Goal: Task Accomplishment & Management: Use online tool/utility

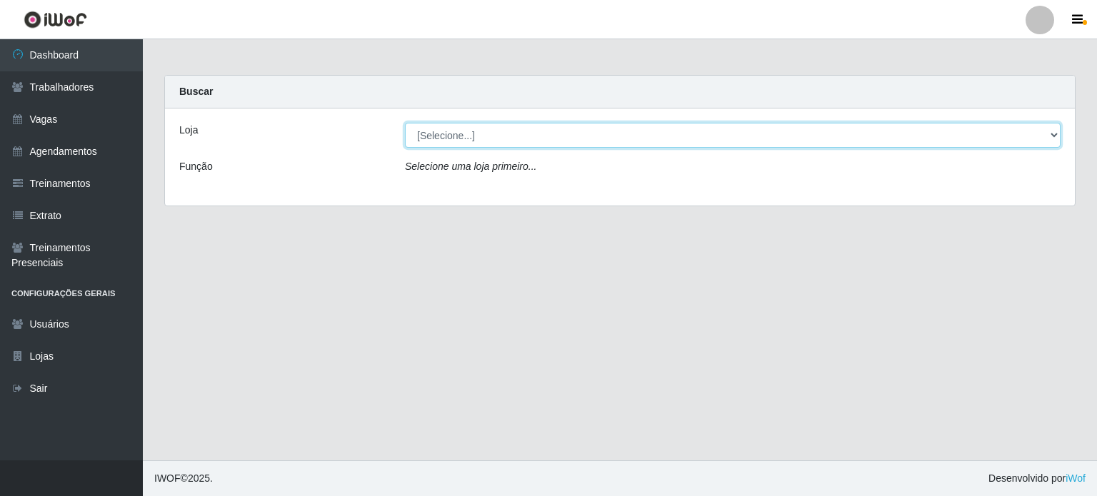
click at [1049, 138] on select "[Selecione...] BL Importadora" at bounding box center [733, 135] width 656 height 25
select select "259"
click at [405, 123] on select "[Selecione...] BL Importadora" at bounding box center [733, 135] width 656 height 25
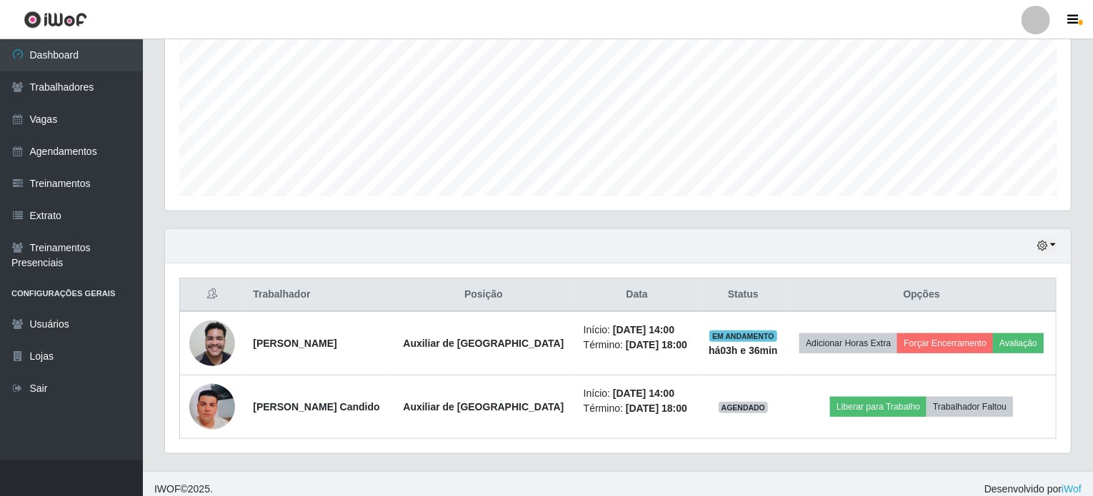
scroll to position [322, 0]
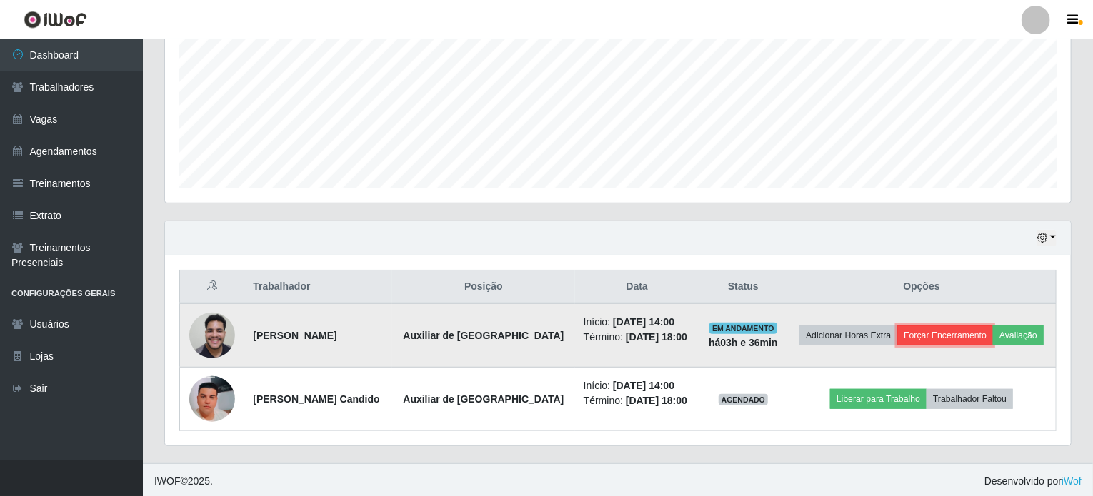
click at [959, 331] on button "Forçar Encerramento" at bounding box center [945, 336] width 96 height 20
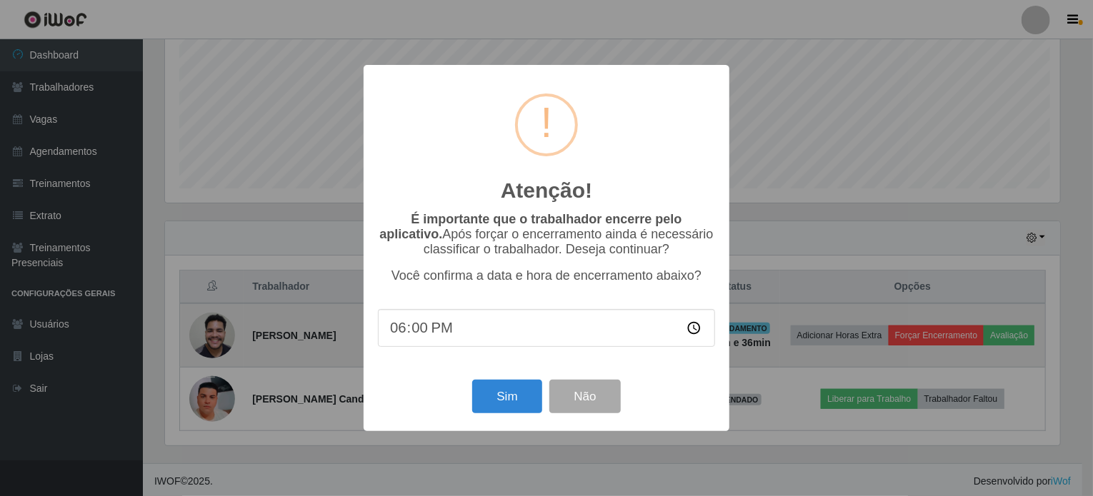
scroll to position [296, 900]
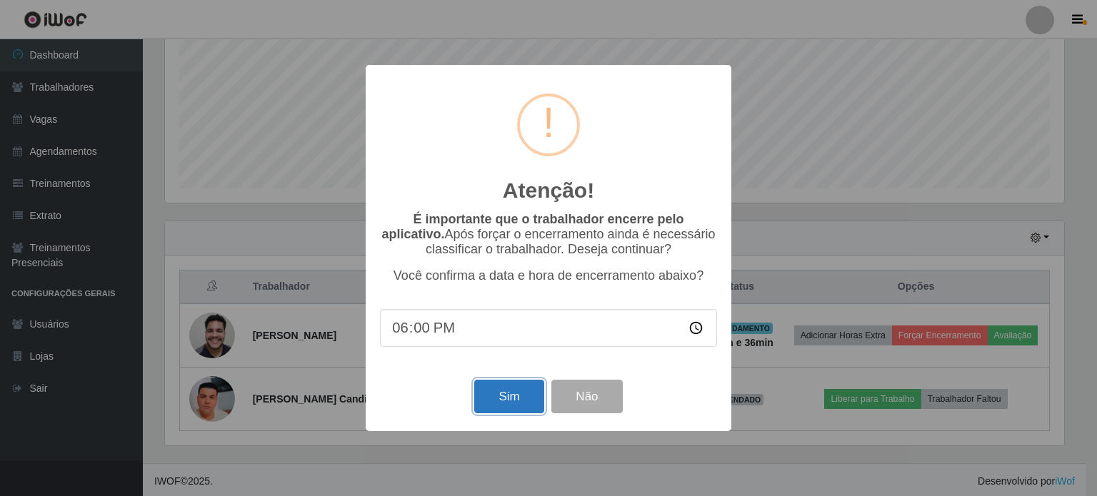
click at [521, 396] on button "Sim" at bounding box center [508, 397] width 69 height 34
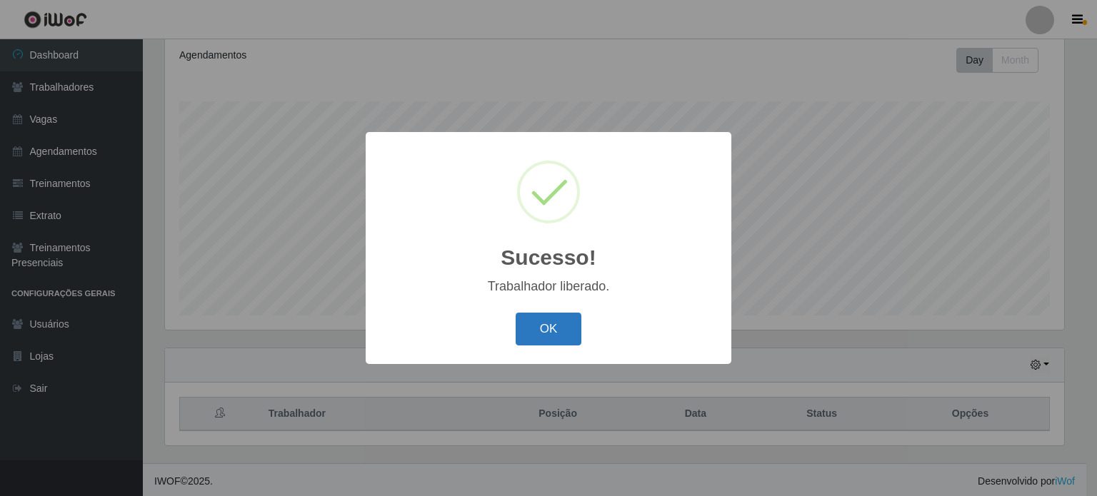
click at [551, 326] on button "OK" at bounding box center [549, 330] width 66 height 34
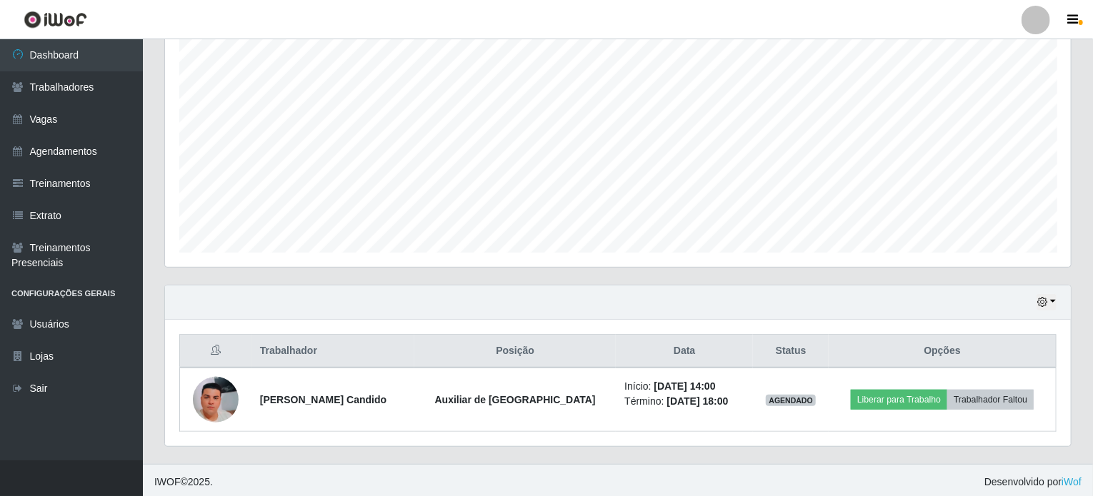
scroll to position [259, 0]
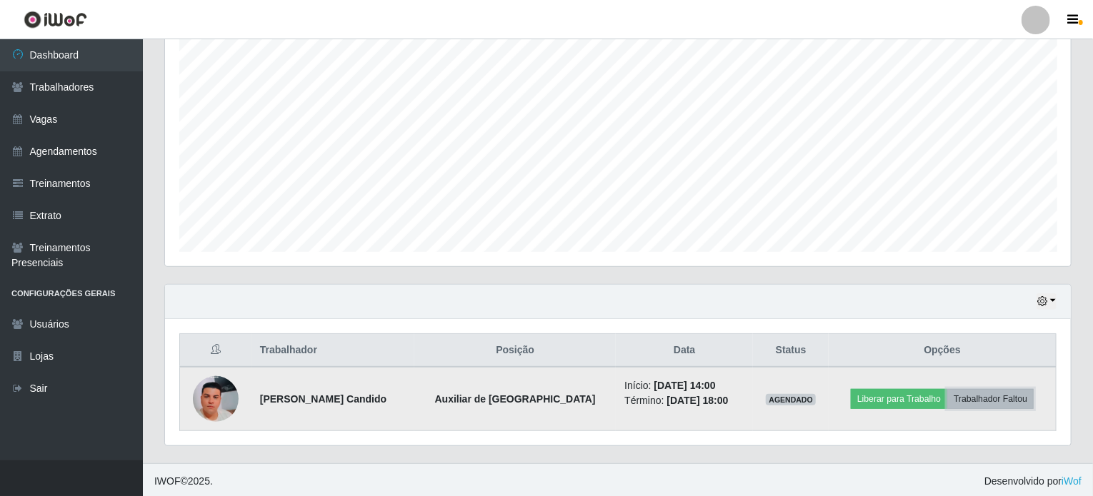
click at [979, 397] on button "Trabalhador Faltou" at bounding box center [990, 399] width 86 height 20
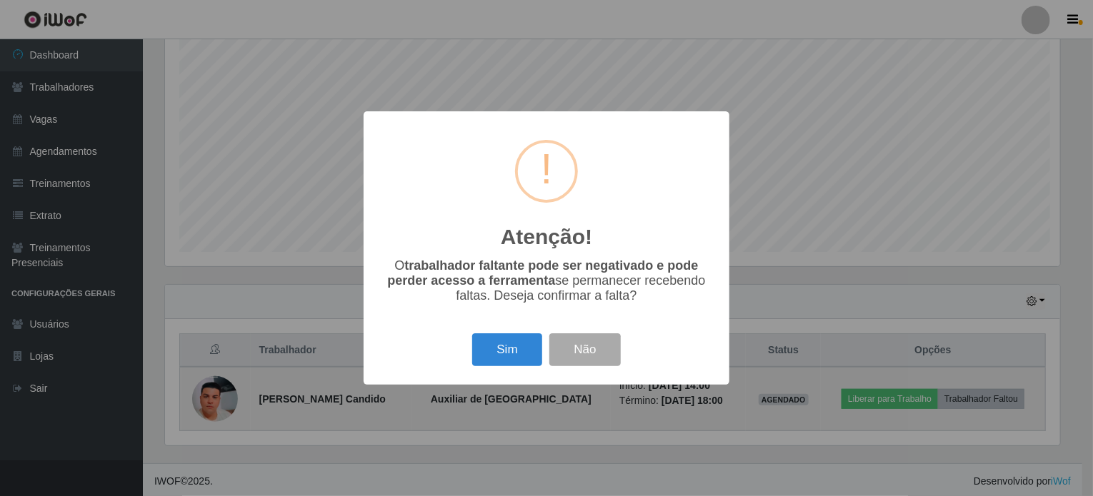
scroll to position [296, 900]
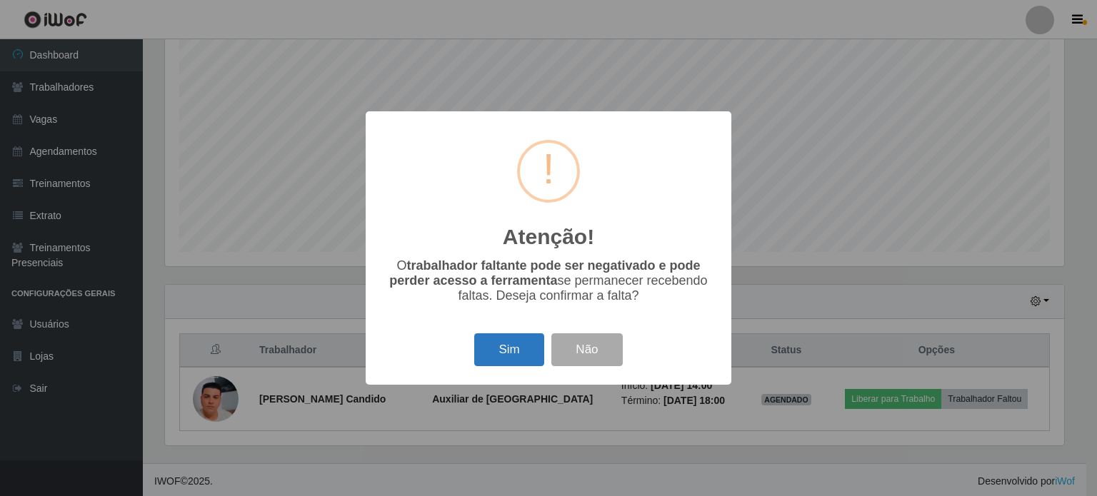
click at [506, 354] on button "Sim" at bounding box center [508, 351] width 69 height 34
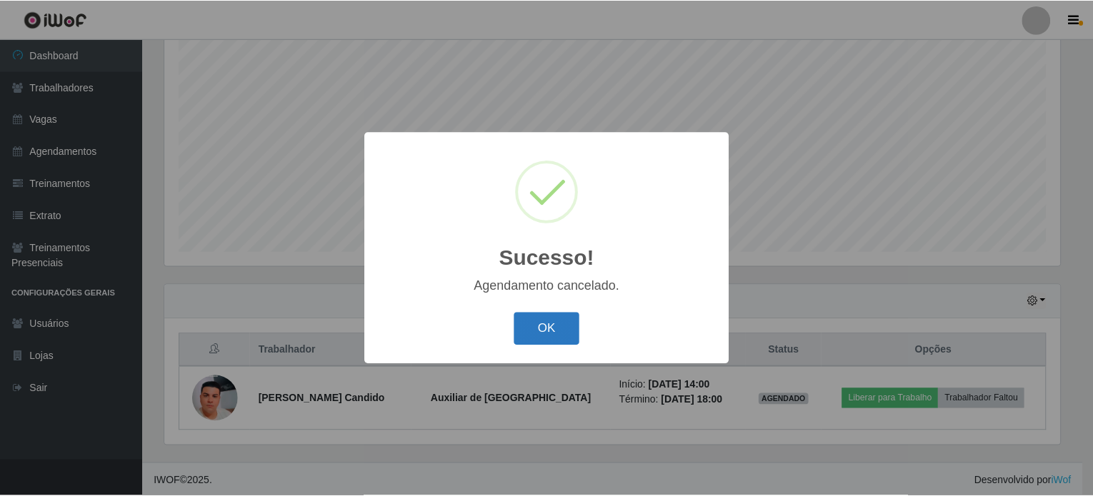
scroll to position [195, 0]
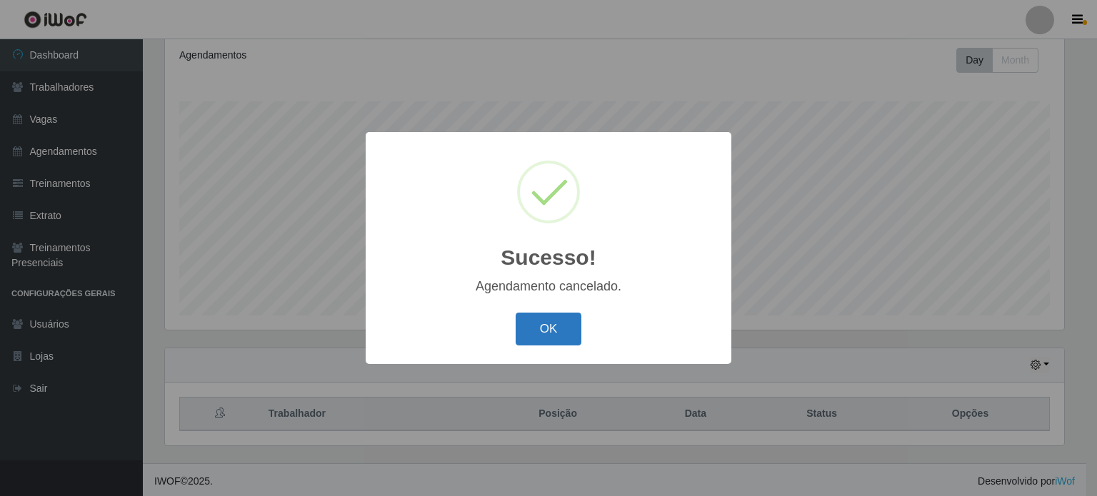
click at [554, 326] on button "OK" at bounding box center [549, 330] width 66 height 34
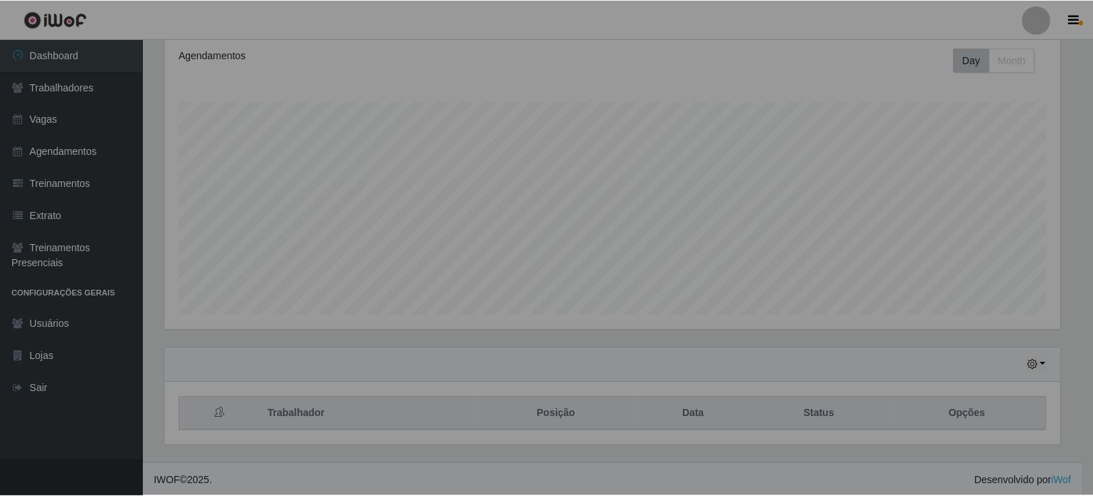
scroll to position [296, 906]
